Goal: Transaction & Acquisition: Book appointment/travel/reservation

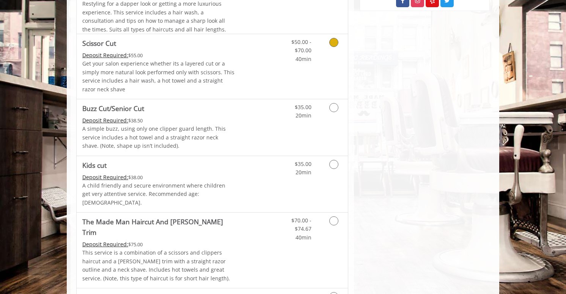
scroll to position [411, 0]
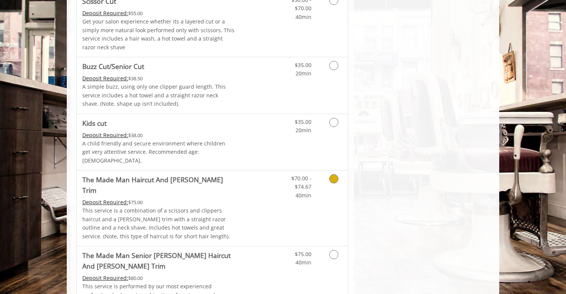
click at [251, 192] on link "Discounted Price" at bounding box center [257, 209] width 45 height 76
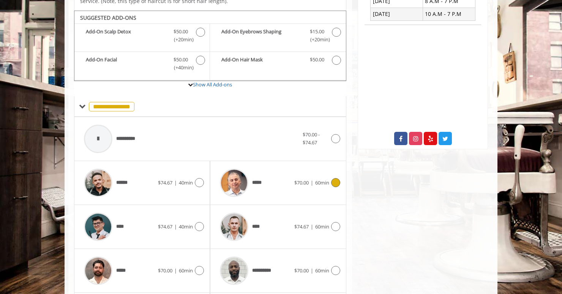
click at [270, 182] on div "*****" at bounding box center [255, 183] width 78 height 36
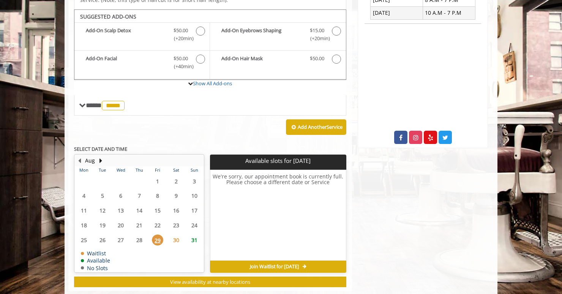
scroll to position [231, 0]
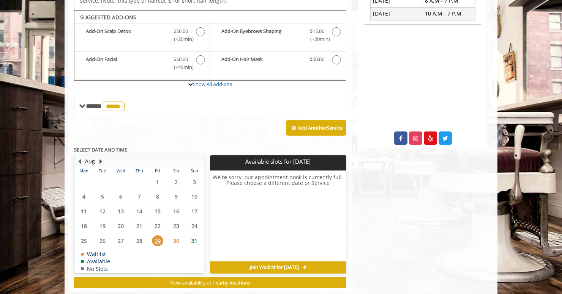
click at [101, 157] on button "Next Month" at bounding box center [101, 161] width 6 height 8
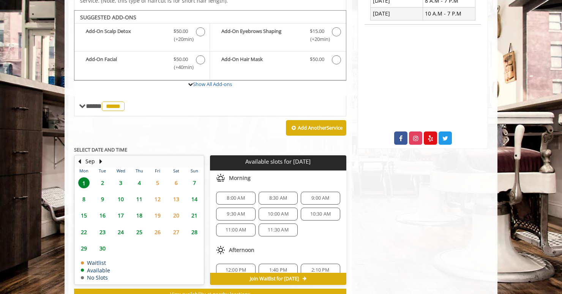
click at [102, 178] on span "2" at bounding box center [102, 183] width 11 height 11
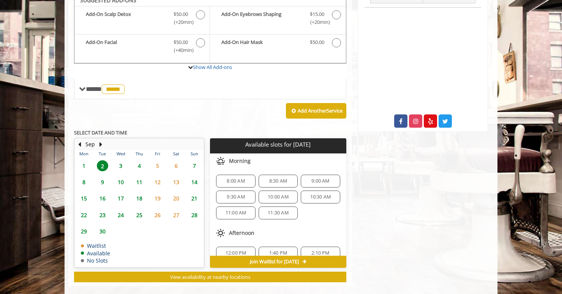
scroll to position [98, 0]
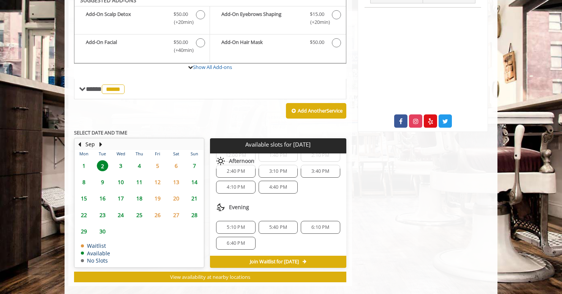
click at [140, 161] on span "4" at bounding box center [139, 166] width 11 height 11
click at [121, 161] on span "3" at bounding box center [120, 166] width 11 height 11
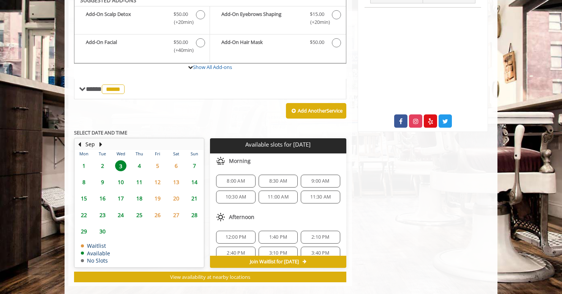
scroll to position [82, 0]
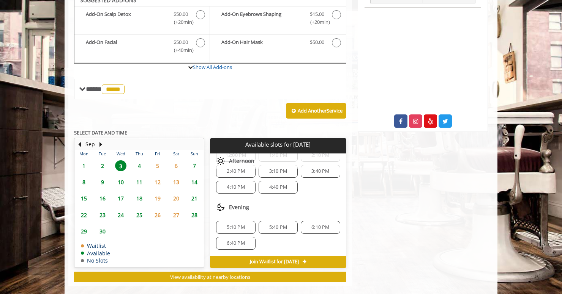
click at [192, 161] on span "7" at bounding box center [194, 166] width 11 height 11
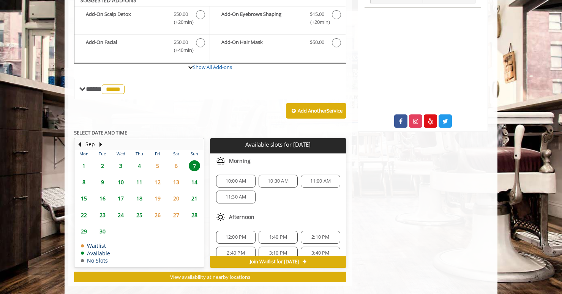
click at [84, 177] on span "8" at bounding box center [83, 182] width 11 height 11
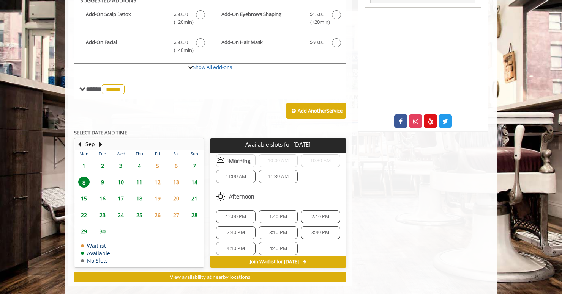
scroll to position [98, 0]
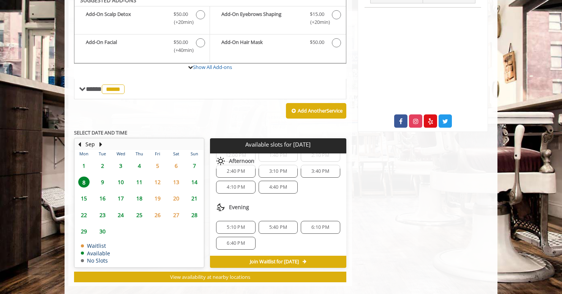
click at [102, 193] on span "16" at bounding box center [102, 198] width 11 height 11
click at [101, 177] on span "9" at bounding box center [102, 182] width 11 height 11
click at [138, 161] on span "4" at bounding box center [139, 166] width 11 height 11
click at [81, 140] on button "Previous Month" at bounding box center [79, 144] width 6 height 8
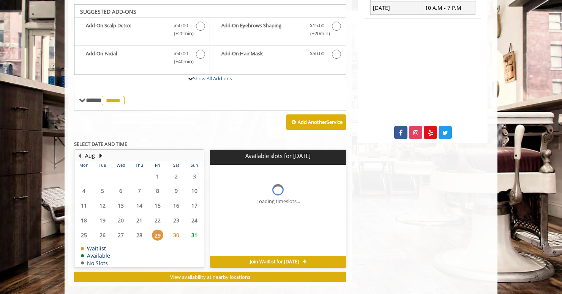
scroll to position [0, 0]
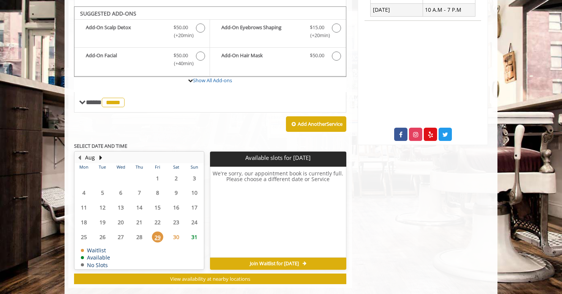
click at [195, 232] on span "31" at bounding box center [194, 237] width 11 height 11
